Goal: Transaction & Acquisition: Purchase product/service

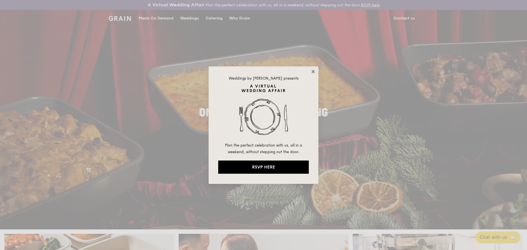
click at [314, 71] on icon at bounding box center [312, 71] width 3 height 3
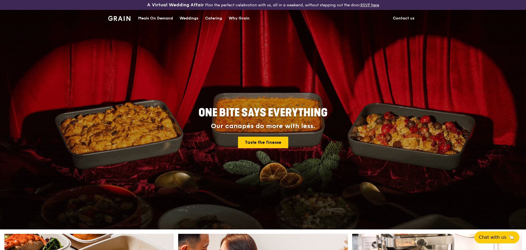
click at [212, 18] on div "Catering" at bounding box center [213, 18] width 17 height 16
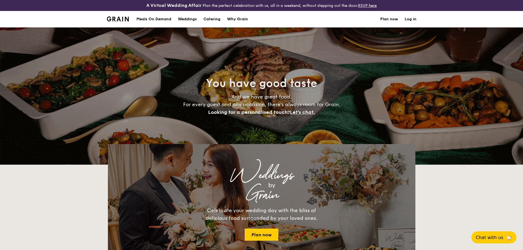
select select
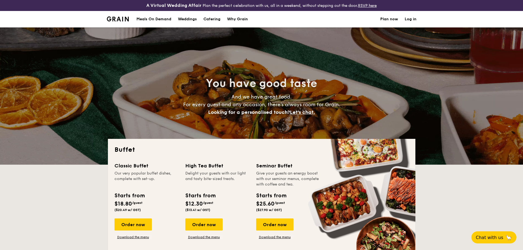
click at [147, 20] on div "Meals On Demand" at bounding box center [153, 19] width 35 height 16
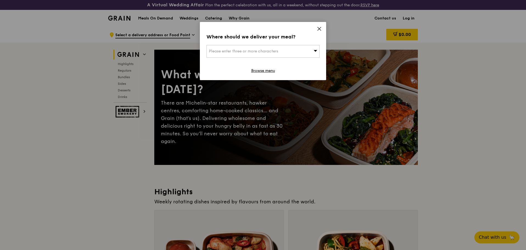
click at [321, 27] on icon at bounding box center [319, 28] width 5 height 5
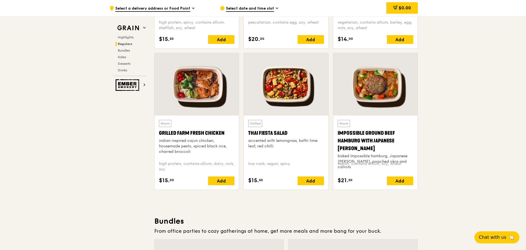
scroll to position [604, 0]
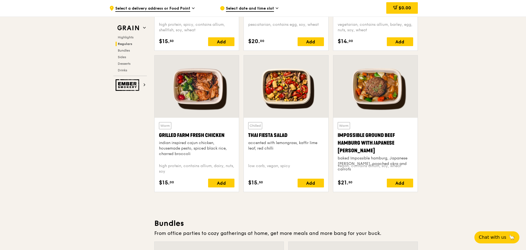
click at [383, 90] on div at bounding box center [375, 86] width 84 height 62
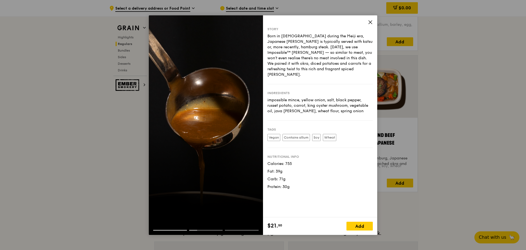
click at [368, 24] on icon at bounding box center [370, 22] width 5 height 5
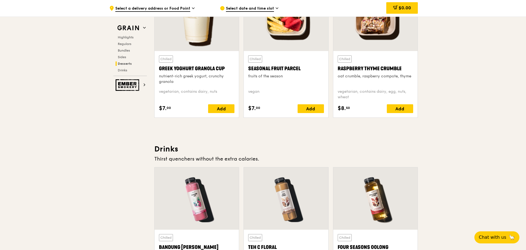
scroll to position [1858, 0]
